Goal: Check status

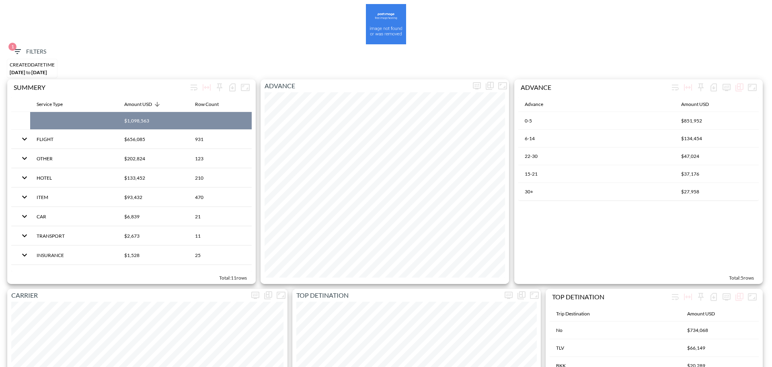
click at [17, 49] on icon "button" at bounding box center [17, 51] width 7 height 5
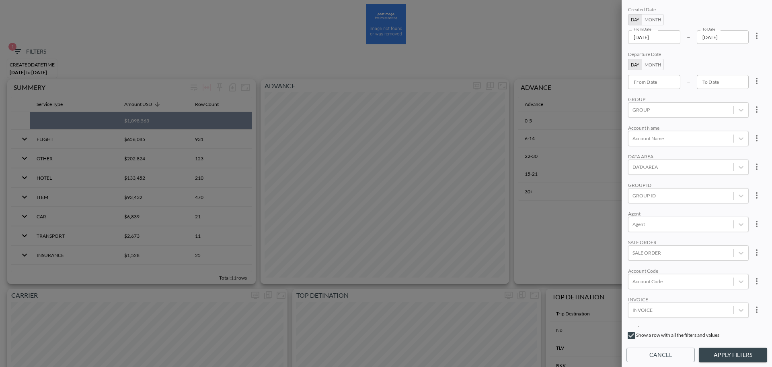
click at [678, 37] on input "[DATE]" at bounding box center [654, 37] width 52 height 14
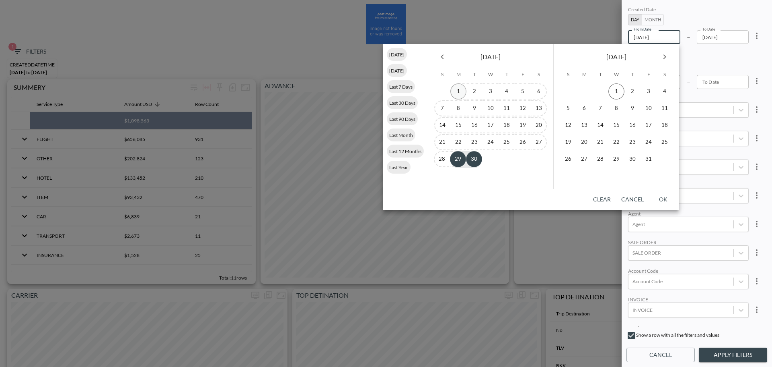
click at [464, 92] on button "1" at bounding box center [459, 91] width 16 height 16
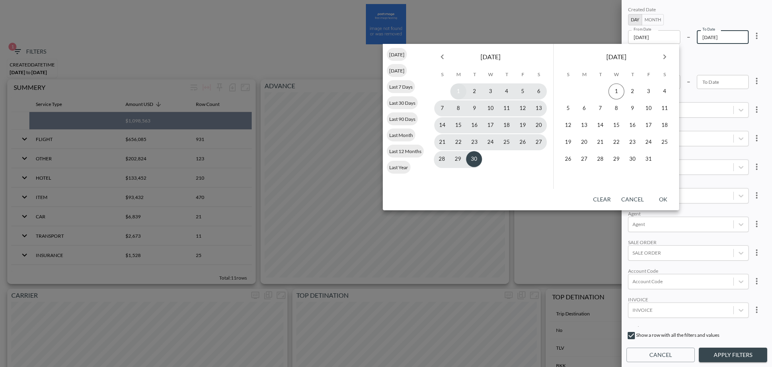
type input "[DATE]"
click at [457, 164] on button "29" at bounding box center [458, 159] width 16 height 16
type input "[DATE]"
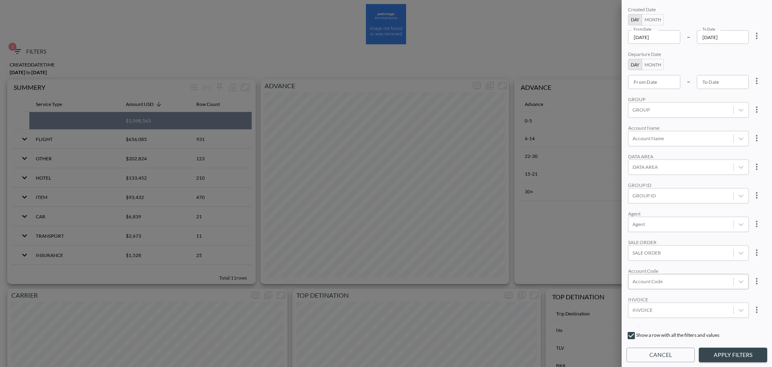
click at [651, 277] on div at bounding box center [681, 281] width 97 height 8
paste input "LVLS"
click at [633, 254] on input "LVLS" at bounding box center [634, 254] width 17 height 17
type input "LVLS"
click at [678, 209] on div "Created Date Day Month From Date [DATE] From Date – To Date [DATE] To Date Depa…" at bounding box center [697, 165] width 141 height 321
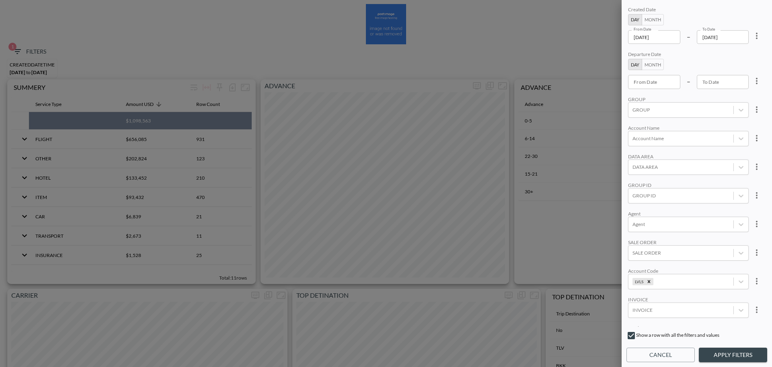
click at [731, 351] on button "Apply Filters" at bounding box center [733, 354] width 68 height 15
